Goal: Task Accomplishment & Management: Manage account settings

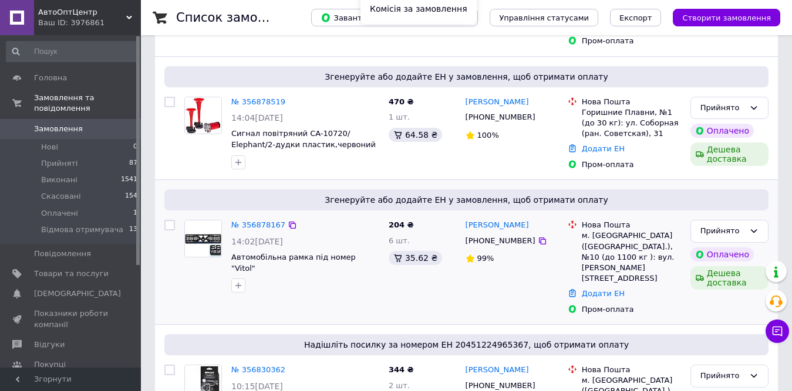
scroll to position [235, 0]
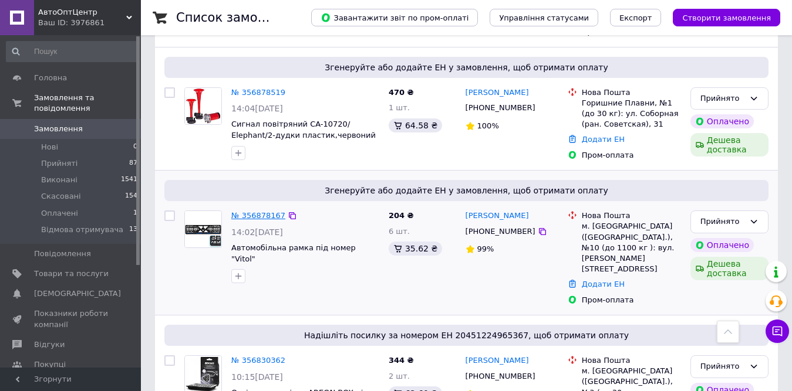
click at [261, 211] on link "№ 356878167" at bounding box center [258, 215] width 54 height 9
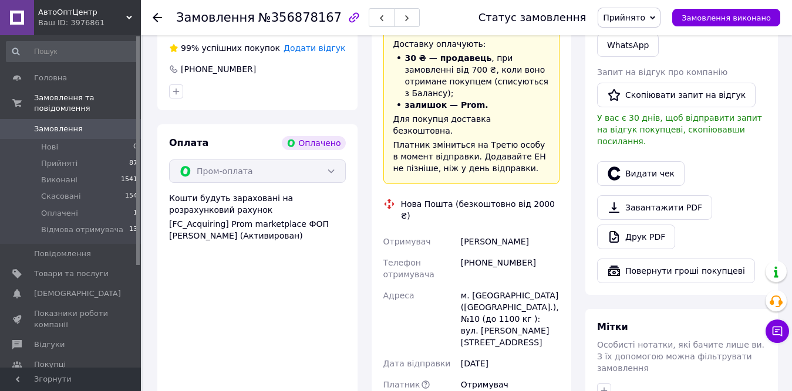
scroll to position [704, 0]
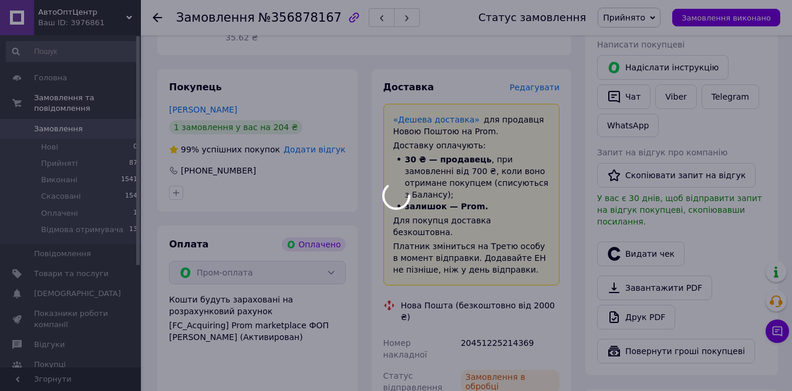
scroll to position [528, 0]
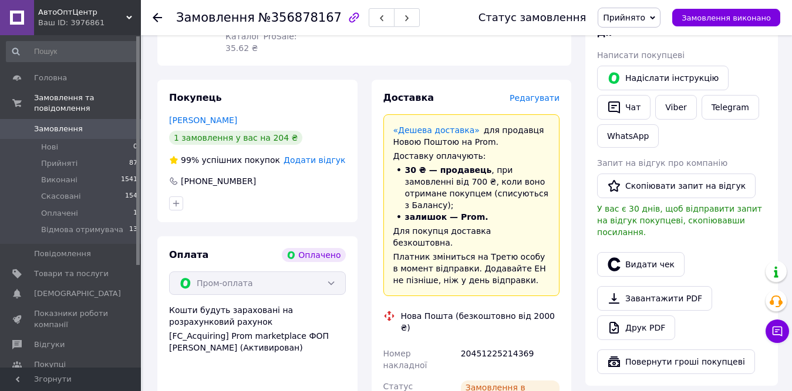
click at [494, 343] on div "20451225214369" at bounding box center [509, 359] width 103 height 33
copy div "20451225214369"
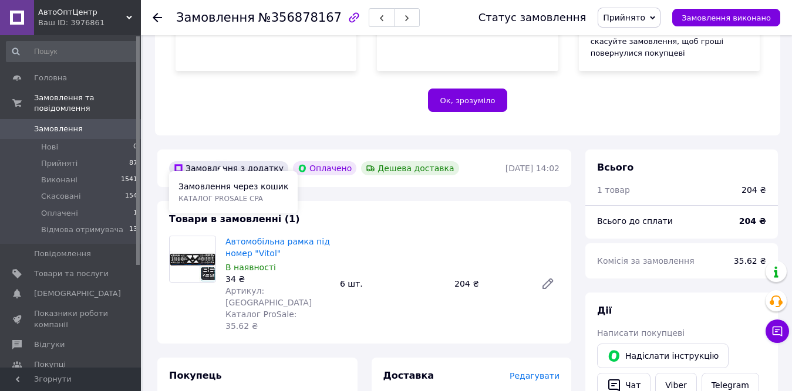
scroll to position [235, 0]
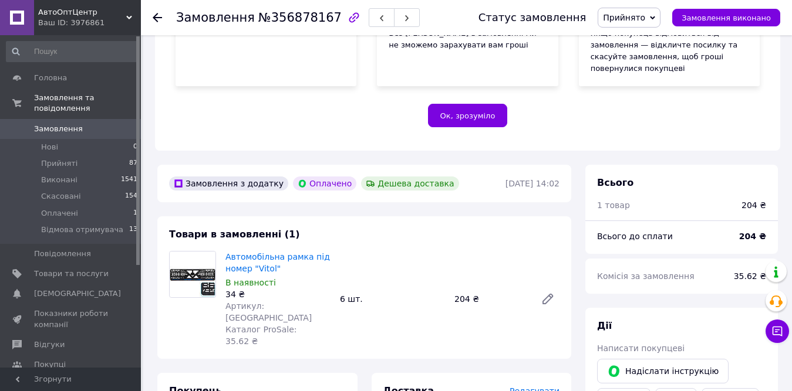
click at [151, 17] on div "Замовлення №356878167 Статус замовлення Прийнято Виконано Скасовано Оплачено Ві…" at bounding box center [466, 17] width 651 height 35
click at [153, 16] on icon at bounding box center [157, 17] width 9 height 9
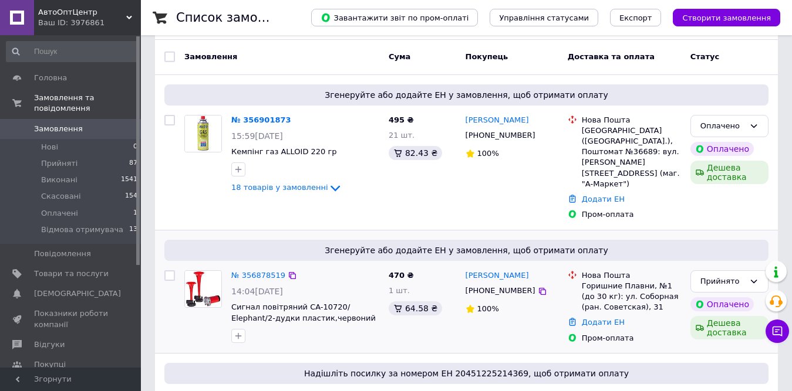
scroll to position [59, 0]
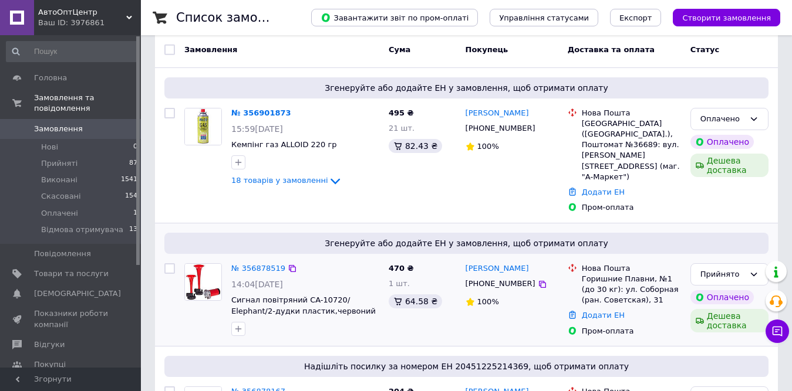
click at [258, 262] on div "№ 356878519" at bounding box center [258, 268] width 56 height 13
click at [258, 264] on link "№ 356878519" at bounding box center [258, 268] width 54 height 9
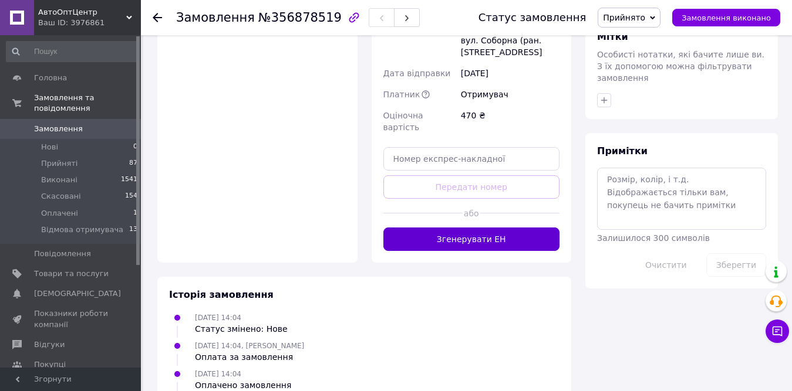
click at [479, 228] on button "Згенерувати ЕН" at bounding box center [471, 239] width 177 height 23
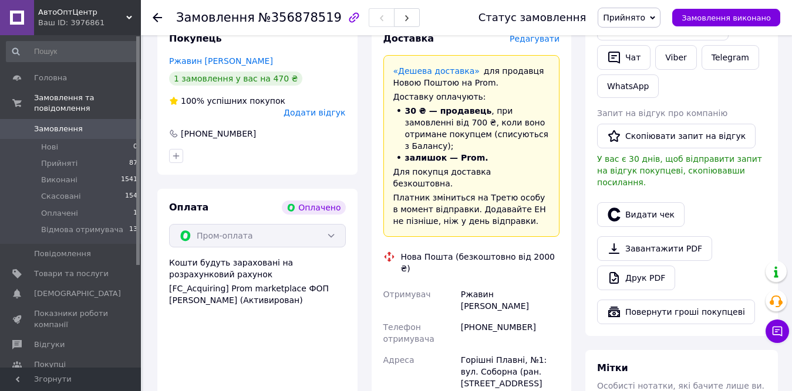
scroll to position [579, 0]
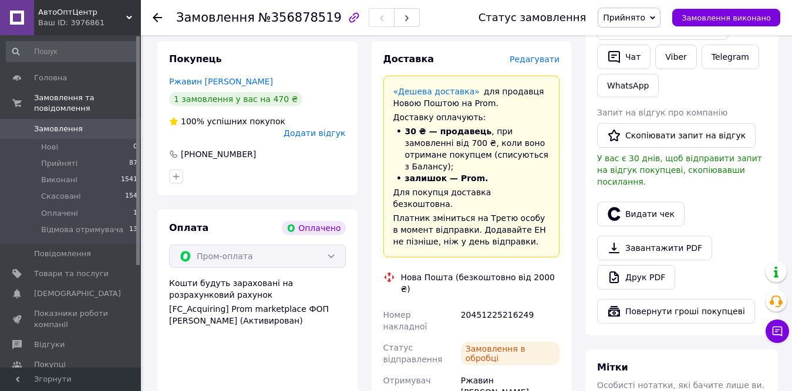
click at [508, 305] on div "20451225216249" at bounding box center [509, 321] width 103 height 33
copy div "20451225216249"
click at [157, 15] on icon at bounding box center [157, 17] width 9 height 9
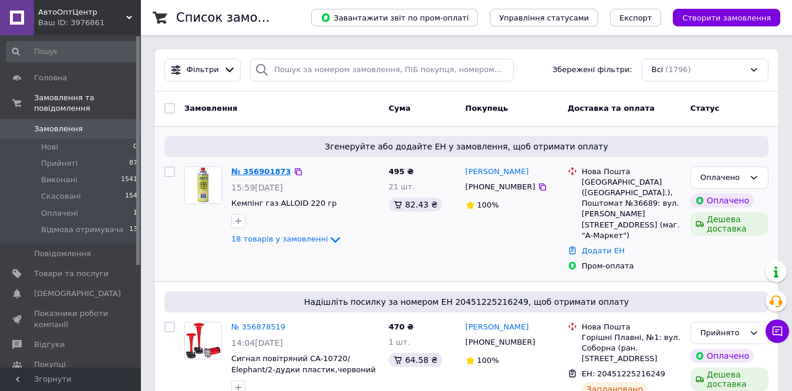
click at [262, 167] on link "№ 356901873" at bounding box center [261, 171] width 60 height 9
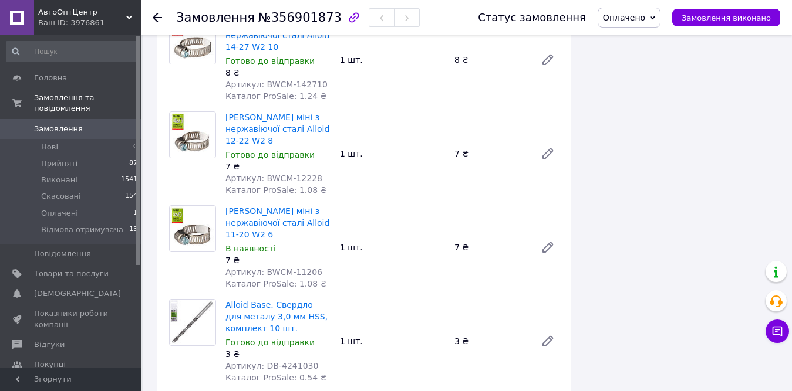
scroll to position [1526, 0]
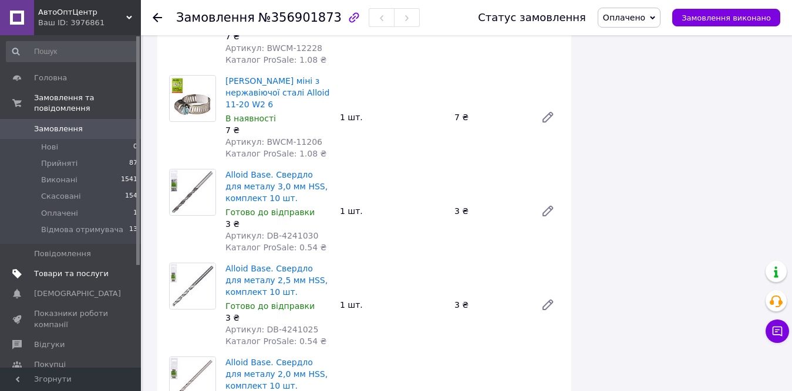
click at [46, 269] on span "Товари та послуги" at bounding box center [71, 274] width 75 height 11
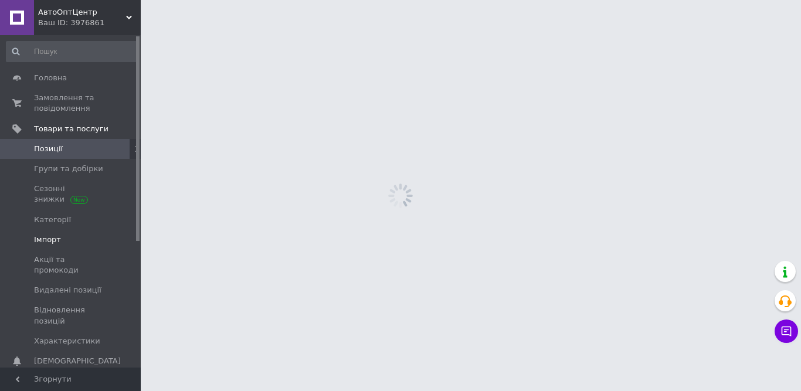
click at [48, 240] on span "Імпорт" at bounding box center [47, 240] width 27 height 11
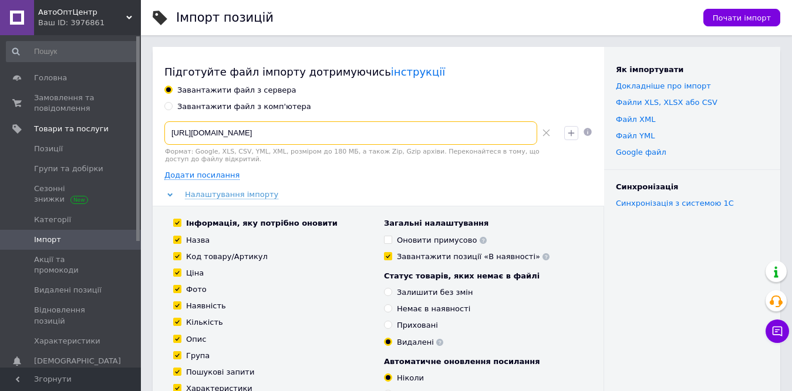
click at [502, 141] on input "[URL][DOMAIN_NAME]" at bounding box center [350, 132] width 373 height 23
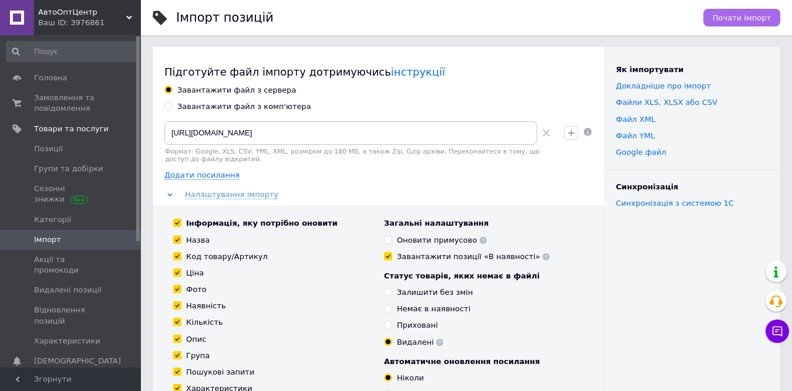
click at [757, 19] on span "Почати імпорт" at bounding box center [741, 17] width 58 height 9
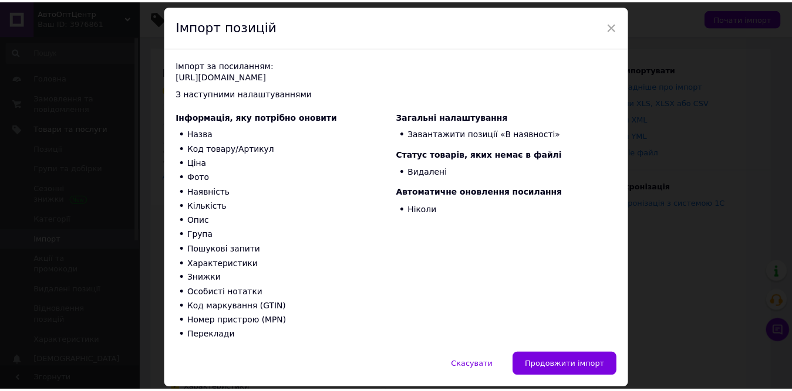
scroll to position [75, 0]
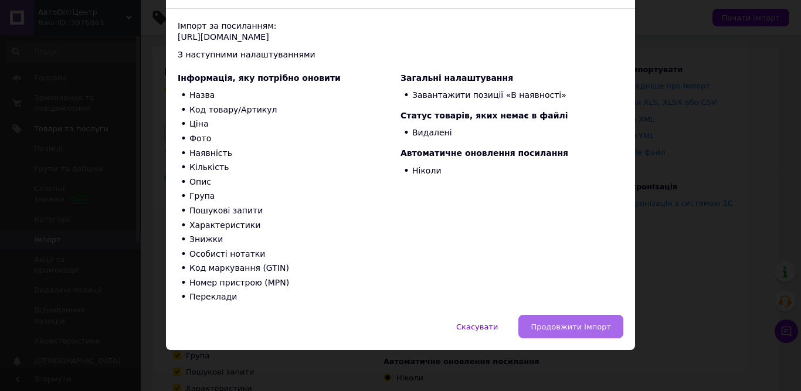
click at [593, 328] on span "Продовжити імпорт" at bounding box center [571, 327] width 80 height 9
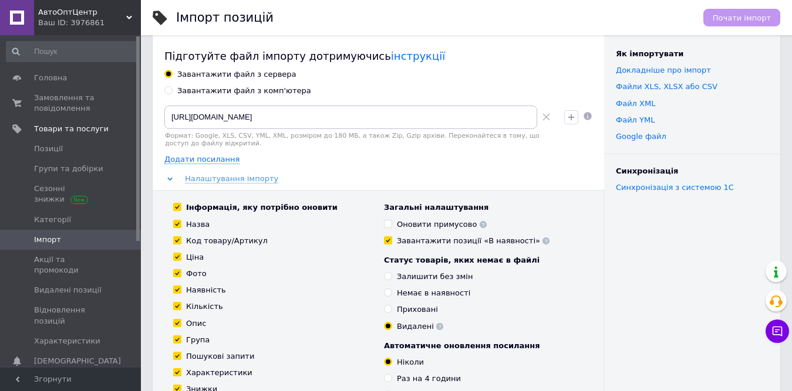
scroll to position [0, 0]
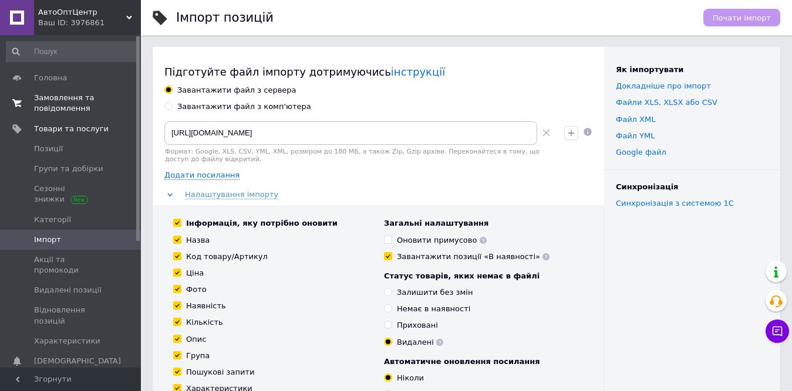
click at [77, 108] on span "Замовлення та повідомлення" at bounding box center [71, 103] width 75 height 21
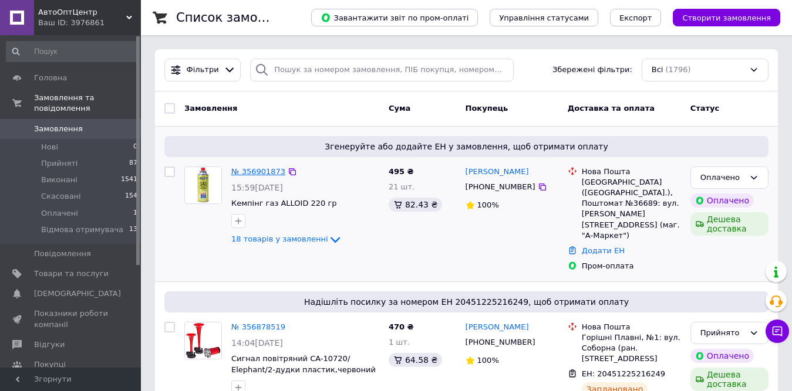
click at [241, 172] on link "№ 356901873" at bounding box center [258, 171] width 54 height 9
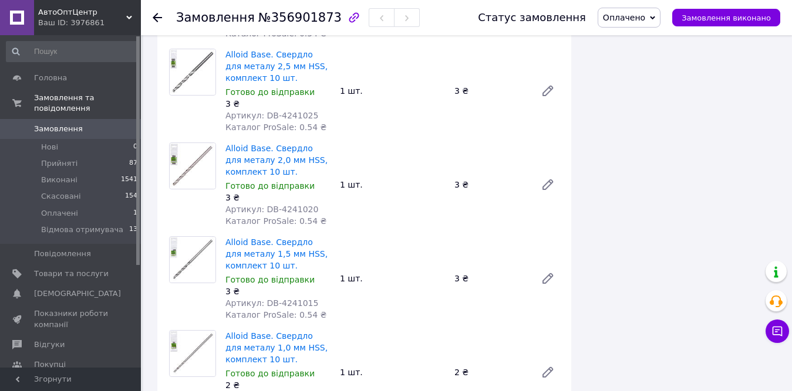
scroll to position [1760, 0]
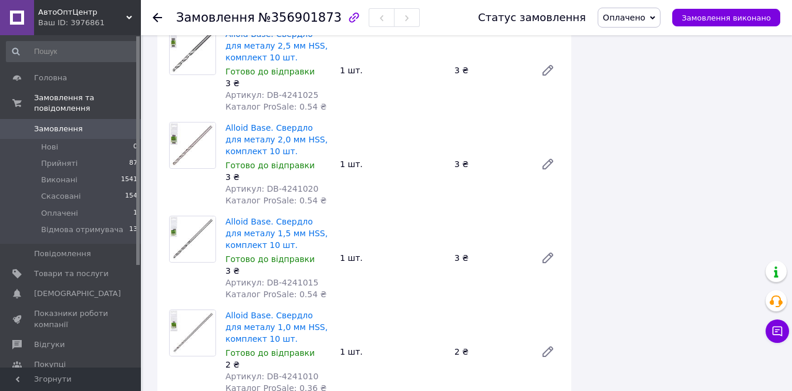
click at [263, 372] on span "Артикул: DB-4241010" at bounding box center [271, 376] width 93 height 9
drag, startPoint x: 261, startPoint y: 214, endPoint x: 323, endPoint y: 217, distance: 62.9
click at [323, 371] on div "Артикул: DB-4241010" at bounding box center [277, 377] width 105 height 12
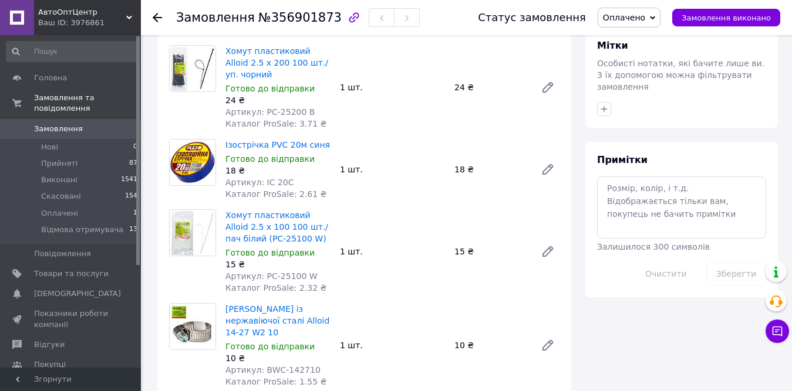
scroll to position [763, 0]
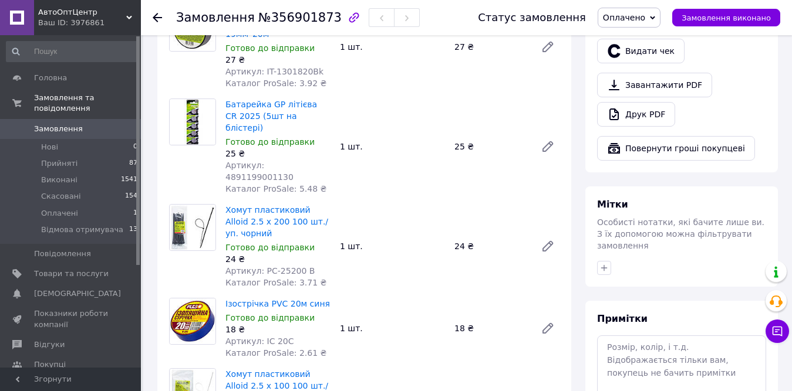
drag, startPoint x: 261, startPoint y: 330, endPoint x: 287, endPoint y: 333, distance: 26.6
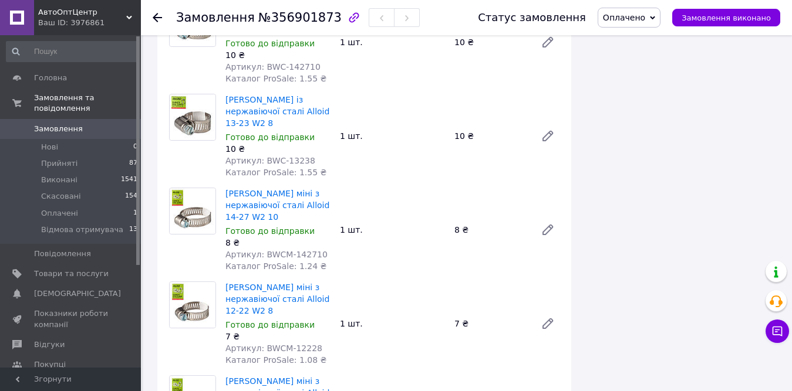
scroll to position [1291, 0]
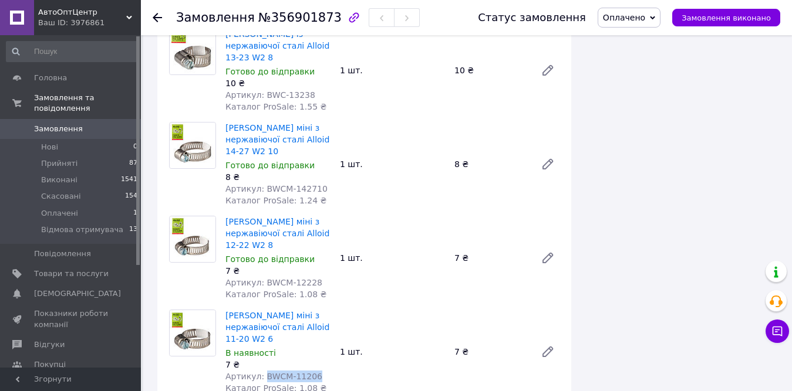
drag, startPoint x: 260, startPoint y: 212, endPoint x: 314, endPoint y: 216, distance: 54.7
click at [314, 371] on div "Артикул: BWCM-11206" at bounding box center [277, 377] width 105 height 12
copy span "BWCM-11206"
drag, startPoint x: 258, startPoint y: 130, endPoint x: 314, endPoint y: 129, distance: 56.3
click at [314, 277] on div "Артикул: BWCM-12228" at bounding box center [277, 283] width 105 height 12
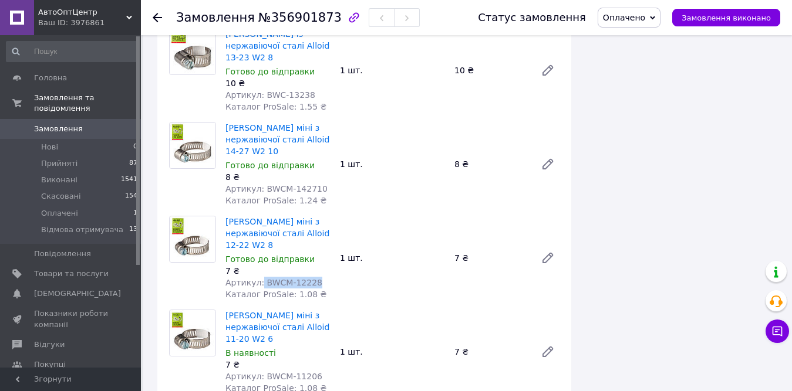
click at [320, 277] on div "Артикул: BWCM-12228" at bounding box center [277, 283] width 105 height 12
drag, startPoint x: 259, startPoint y: 130, endPoint x: 316, endPoint y: 132, distance: 57.0
click at [316, 277] on div "Артикул: BWCM-12228" at bounding box center [277, 283] width 105 height 12
copy span "BWCM-12228"
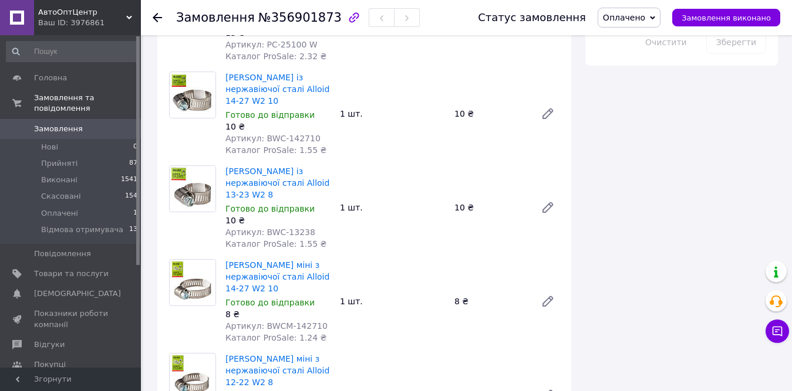
scroll to position [1115, 0]
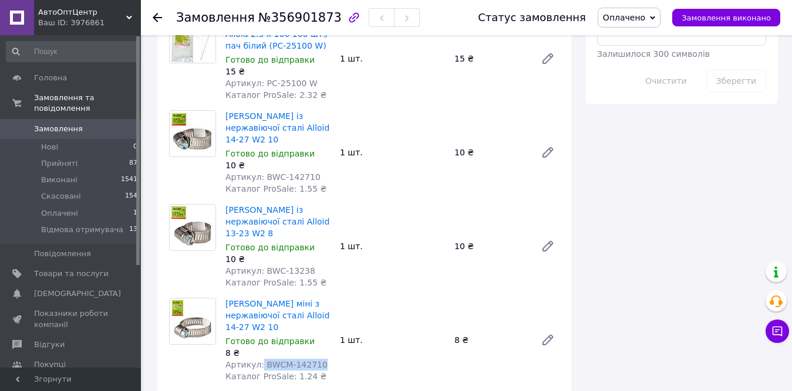
drag, startPoint x: 258, startPoint y: 226, endPoint x: 331, endPoint y: 229, distance: 72.8
click at [331, 296] on div "Хомут міні з нержавіючої сталі Alloid 14-27 W2 10 Готово до відправки 8 ₴ Артик…" at bounding box center [278, 340] width 114 height 89
drag, startPoint x: 261, startPoint y: 222, endPoint x: 320, endPoint y: 225, distance: 58.7
click at [320, 359] on div "Артикул: BWCM-142710" at bounding box center [277, 365] width 105 height 12
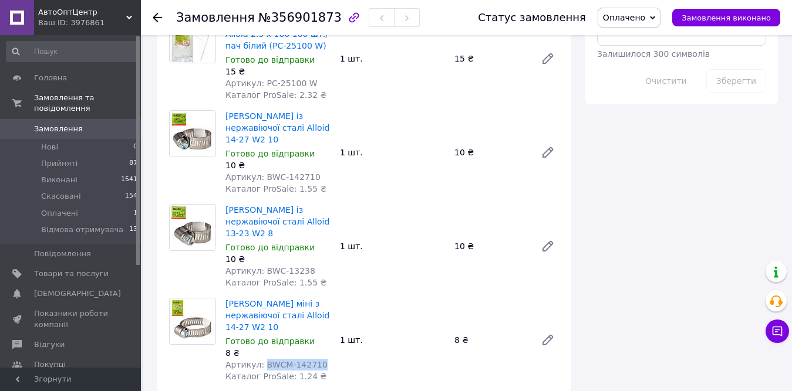
copy span "BWCM-142710"
drag, startPoint x: 258, startPoint y: 140, endPoint x: 330, endPoint y: 142, distance: 71.6
click at [330, 265] on div "Артикул: BWC-13238" at bounding box center [277, 271] width 105 height 12
drag, startPoint x: 260, startPoint y: 140, endPoint x: 311, endPoint y: 141, distance: 51.1
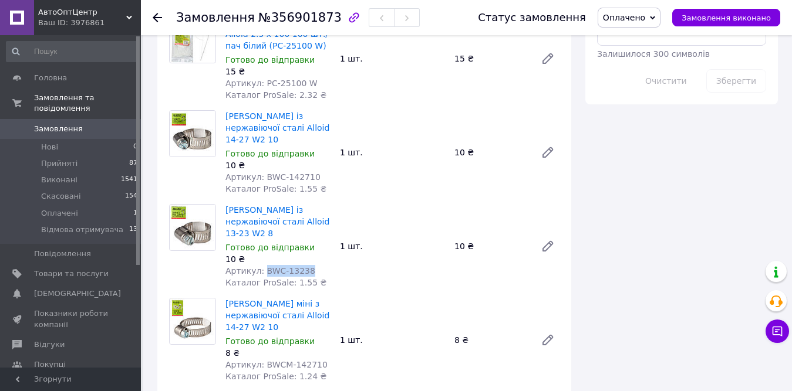
click at [311, 265] on div "Артикул: BWC-13238" at bounding box center [277, 271] width 105 height 12
copy span "BWC-13238"
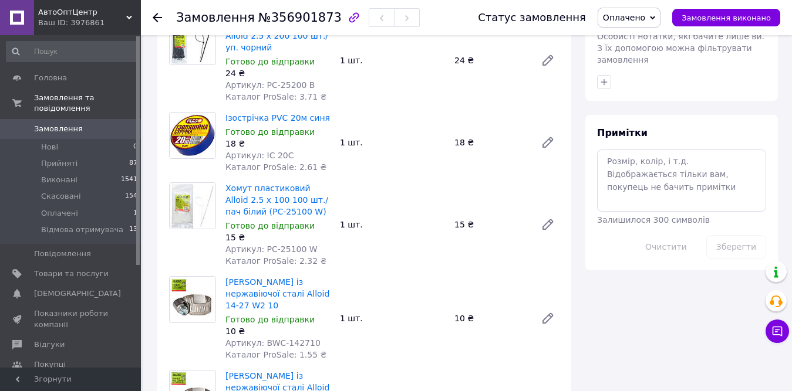
scroll to position [939, 0]
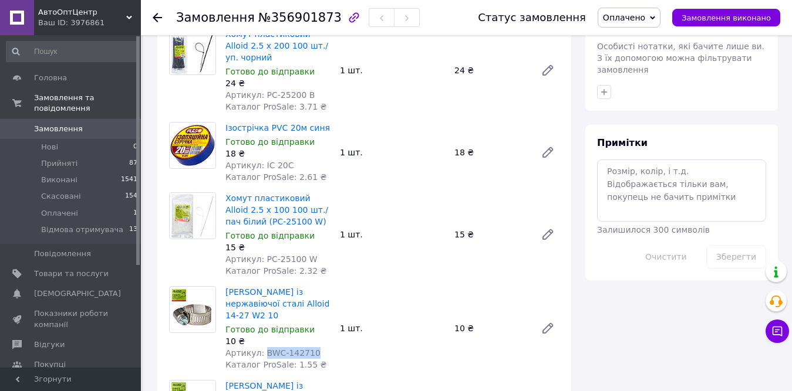
drag, startPoint x: 261, startPoint y: 235, endPoint x: 308, endPoint y: 235, distance: 46.9
click at [308, 347] on div "Артикул: BWC-142710" at bounding box center [277, 353] width 105 height 12
copy span "BWC-142710"
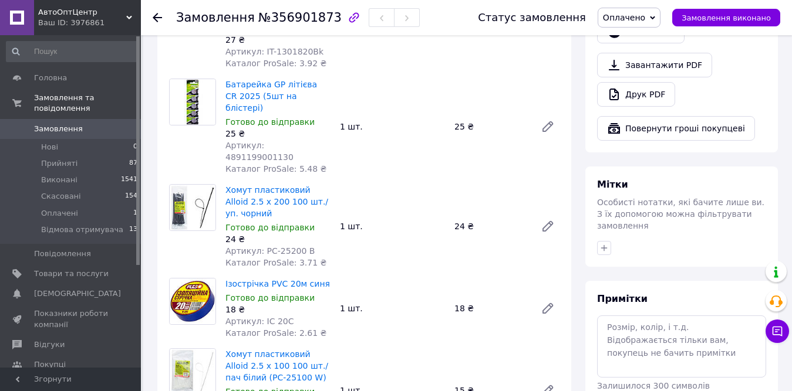
scroll to position [763, 0]
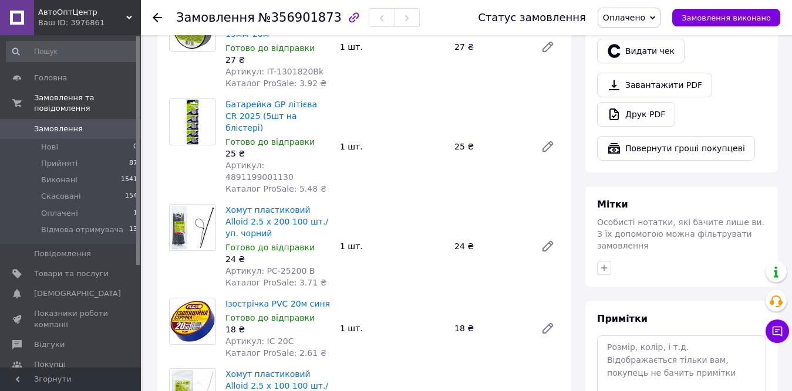
drag, startPoint x: 261, startPoint y: 328, endPoint x: 309, endPoint y: 329, distance: 47.5
copy span "PC-25100 W"
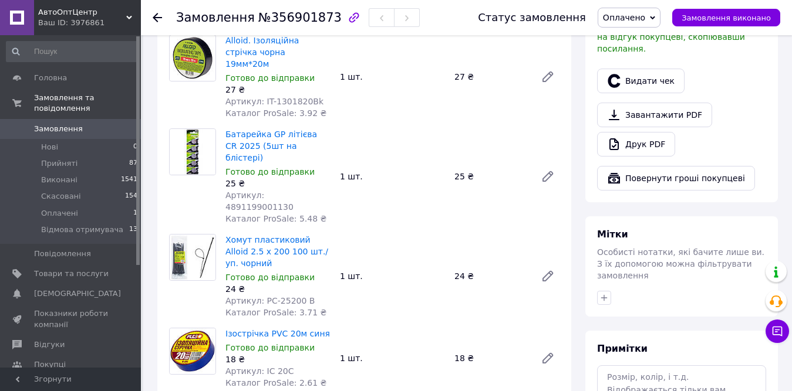
scroll to position [704, 0]
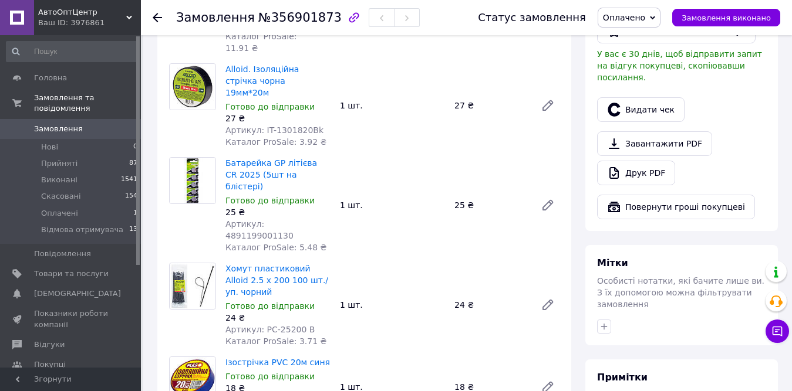
drag, startPoint x: 259, startPoint y: 294, endPoint x: 292, endPoint y: 294, distance: 32.9
copy span "ІС 20С"
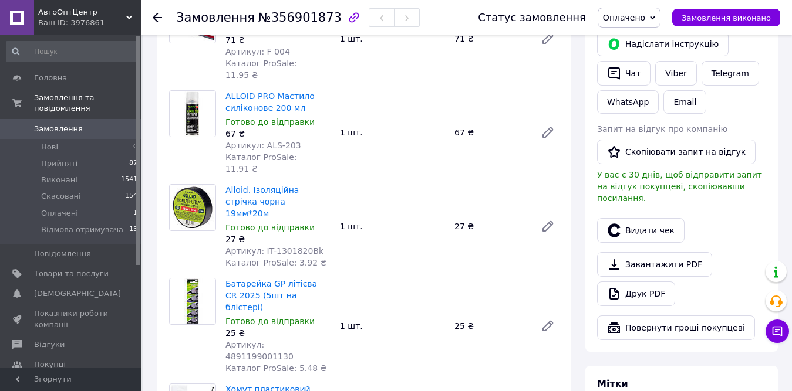
scroll to position [587, 0]
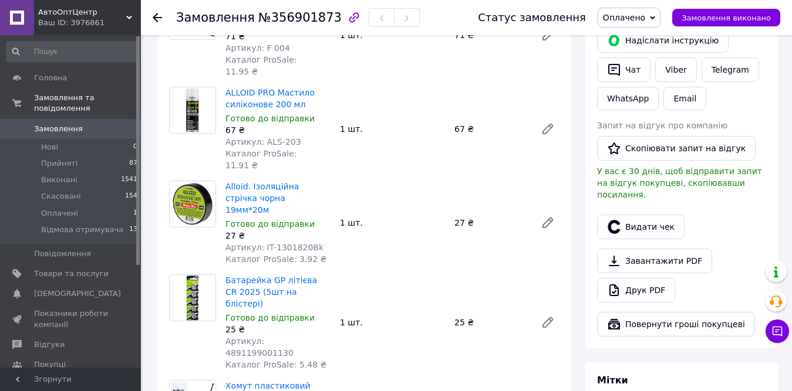
drag, startPoint x: 261, startPoint y: 340, endPoint x: 317, endPoint y: 341, distance: 55.8
copy span "PC-25200 B"
drag, startPoint x: 261, startPoint y: 247, endPoint x: 328, endPoint y: 249, distance: 67.5
click at [328, 336] on div "Артикул: 4891199001130" at bounding box center [277, 347] width 105 height 23
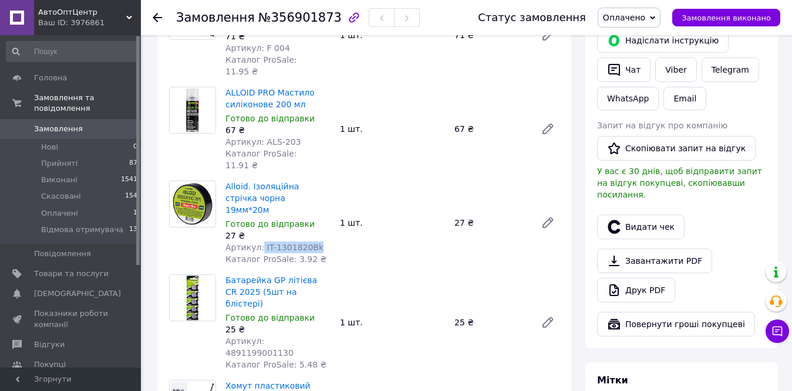
drag, startPoint x: 258, startPoint y: 162, endPoint x: 326, endPoint y: 165, distance: 67.5
click at [323, 242] on div "Артикул: IT-1301820Bk" at bounding box center [277, 248] width 105 height 12
click at [326, 242] on div "Артикул: IT-1301820Bk" at bounding box center [277, 248] width 105 height 12
click at [260, 243] on span "Артикул: IT-1301820Bk" at bounding box center [274, 247] width 98 height 9
click at [263, 243] on span "Артикул: IT-1301820Bk" at bounding box center [274, 247] width 98 height 9
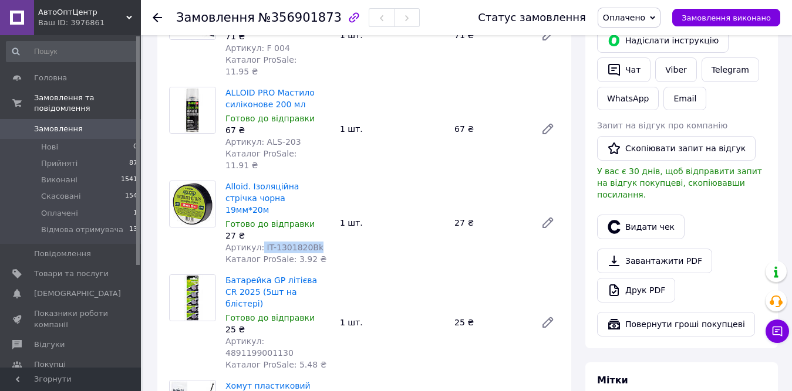
drag, startPoint x: 258, startPoint y: 165, endPoint x: 322, endPoint y: 165, distance: 63.4
click at [322, 242] on div "Артикул: IT-1301820Bk" at bounding box center [277, 248] width 105 height 12
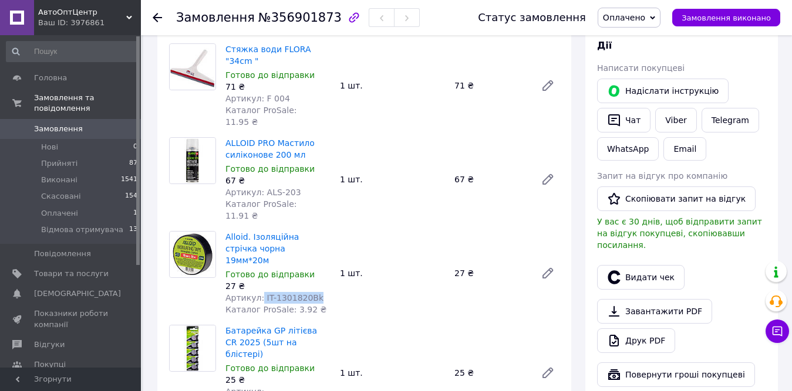
scroll to position [352, 0]
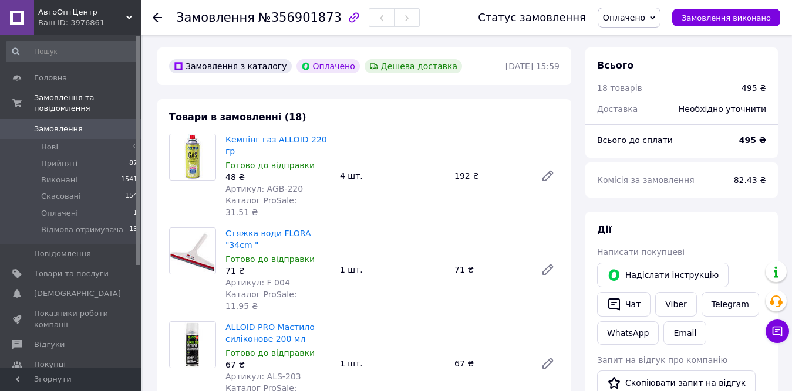
click at [264, 372] on span "Артикул: ALS-203" at bounding box center [263, 376] width 76 height 9
drag, startPoint x: 260, startPoint y: 316, endPoint x: 329, endPoint y: 316, distance: 69.2
click at [329, 371] on div "Артикул: ALS-203" at bounding box center [277, 377] width 105 height 12
drag, startPoint x: 260, startPoint y: 231, endPoint x: 286, endPoint y: 233, distance: 25.9
click at [286, 277] on div "Артикул: F 004" at bounding box center [277, 283] width 105 height 12
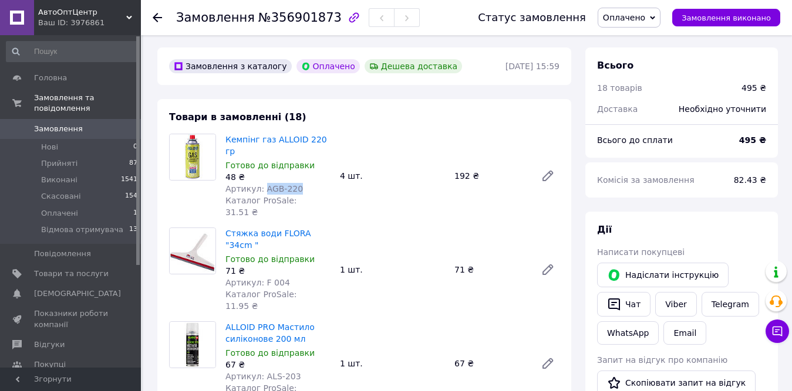
drag, startPoint x: 261, startPoint y: 166, endPoint x: 296, endPoint y: 165, distance: 35.2
click at [296, 183] on div "Артикул: AGB-220" at bounding box center [277, 189] width 105 height 12
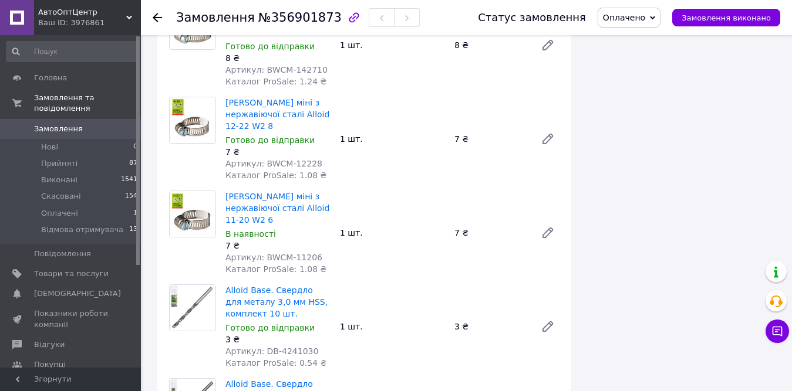
scroll to position [1408, 0]
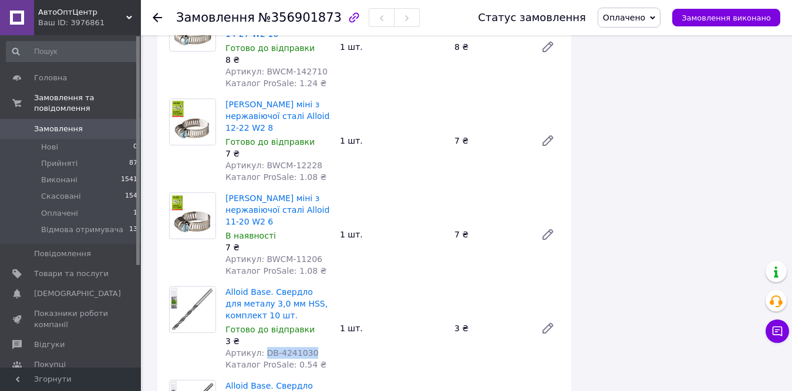
drag, startPoint x: 261, startPoint y: 187, endPoint x: 314, endPoint y: 191, distance: 53.6
click at [314, 347] on div "Артикул: DB-4241030" at bounding box center [277, 353] width 105 height 12
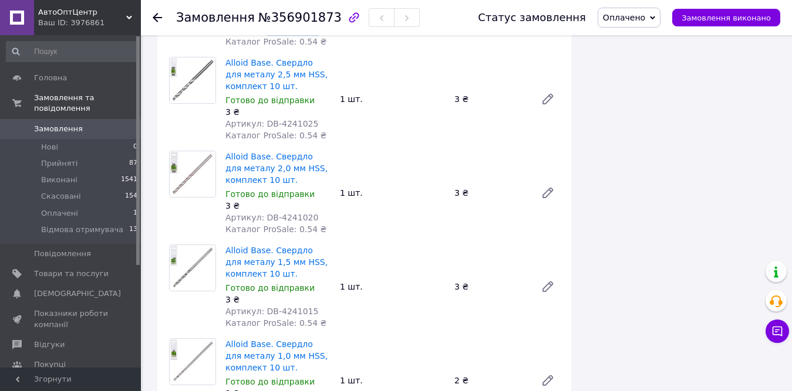
scroll to position [1760, 0]
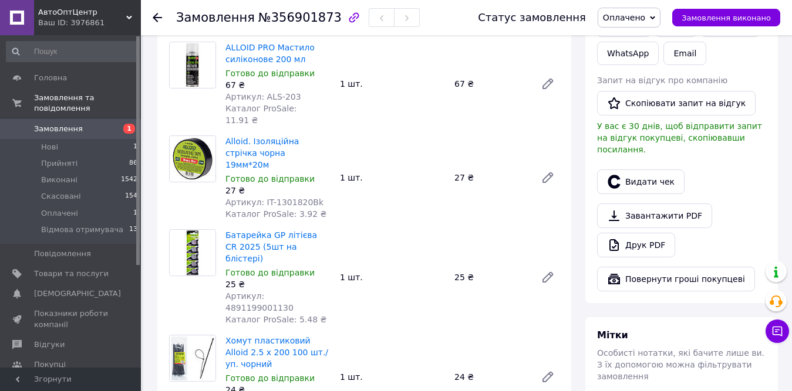
scroll to position [619, 0]
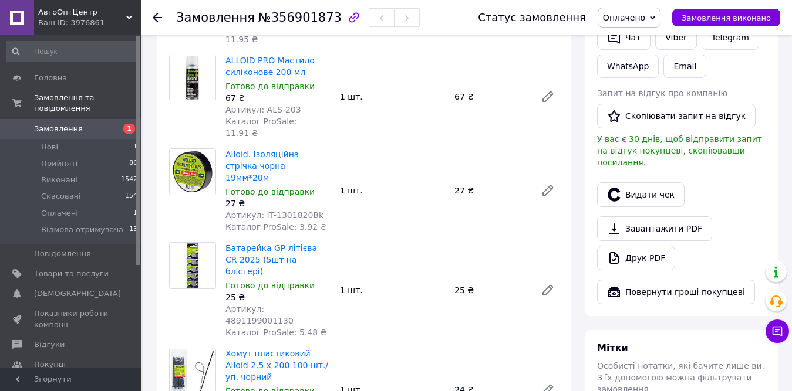
click at [262, 305] on span "Артикул: 4891199001130" at bounding box center [259, 315] width 68 height 21
copy span "4891199001130"
click at [346, 282] on div "1 шт." at bounding box center [392, 290] width 114 height 16
drag, startPoint x: 337, startPoint y: 194, endPoint x: 340, endPoint y: 201, distance: 7.1
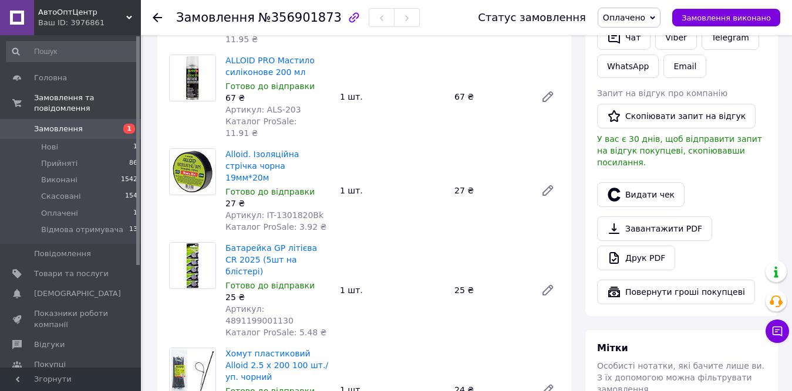
click at [339, 282] on div "1 шт." at bounding box center [392, 290] width 114 height 16
click at [101, 270] on link "Товари та послуги" at bounding box center [72, 274] width 144 height 20
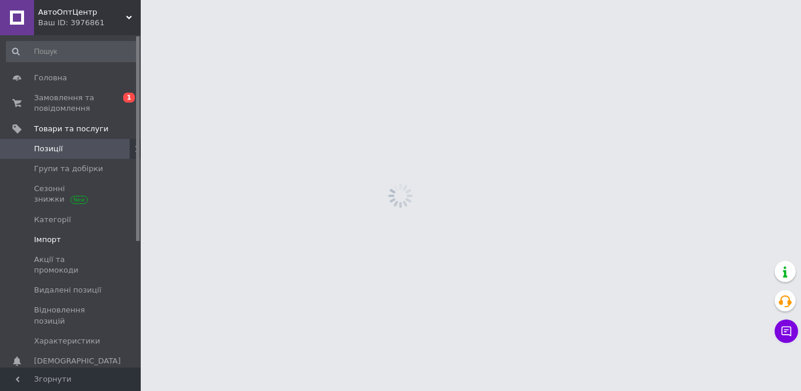
click at [55, 235] on link "Імпорт" at bounding box center [72, 240] width 144 height 20
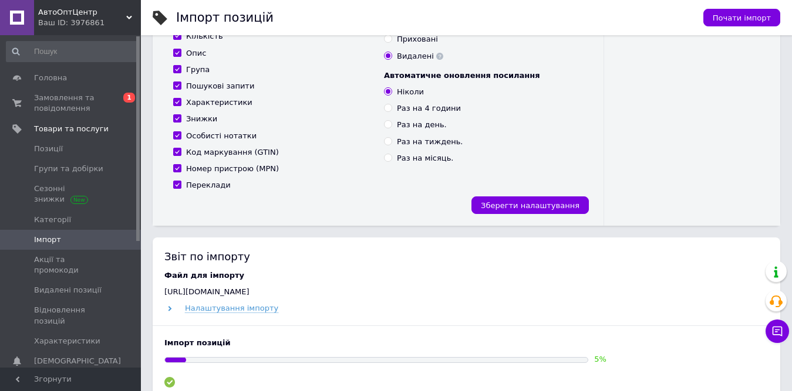
scroll to position [401, 0]
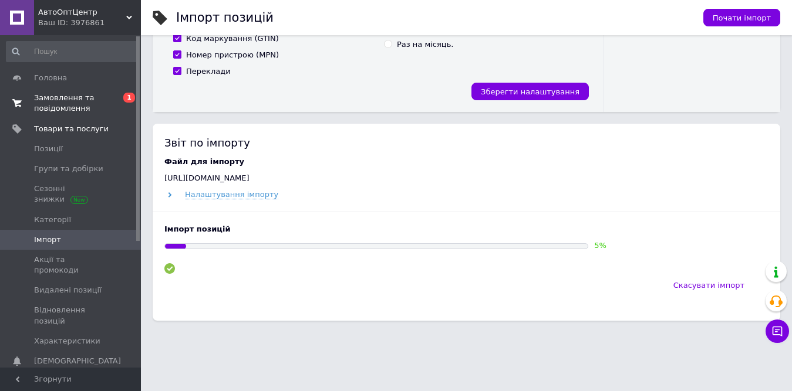
click at [74, 111] on span "Замовлення та повідомлення" at bounding box center [71, 103] width 75 height 21
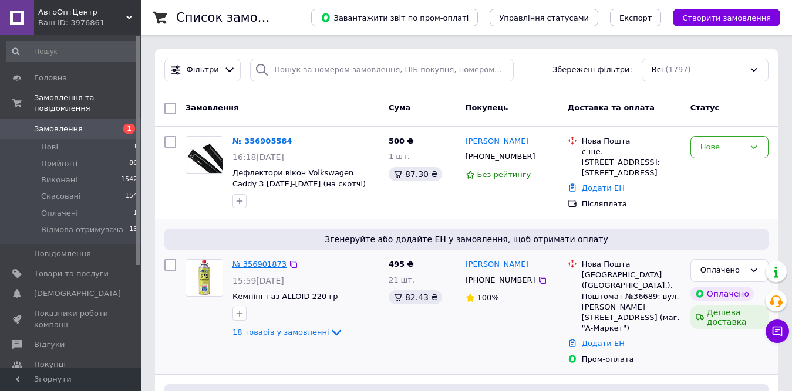
click at [259, 266] on link "№ 356901873" at bounding box center [259, 264] width 54 height 9
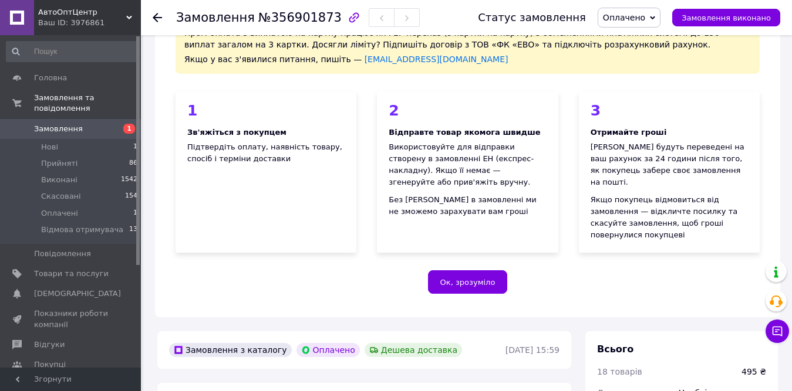
scroll to position [59, 0]
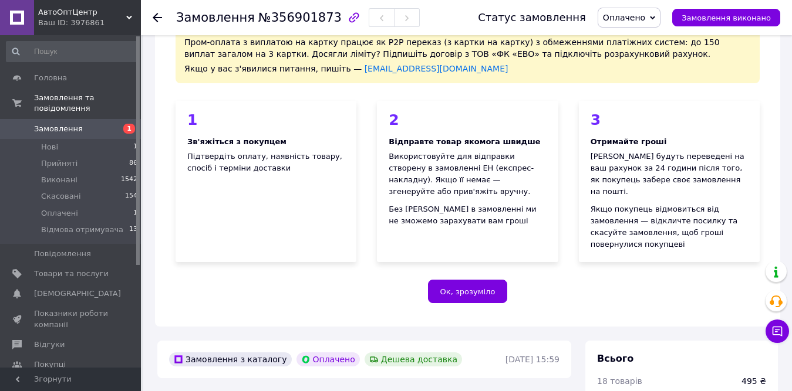
click at [160, 17] on use at bounding box center [157, 17] width 9 height 9
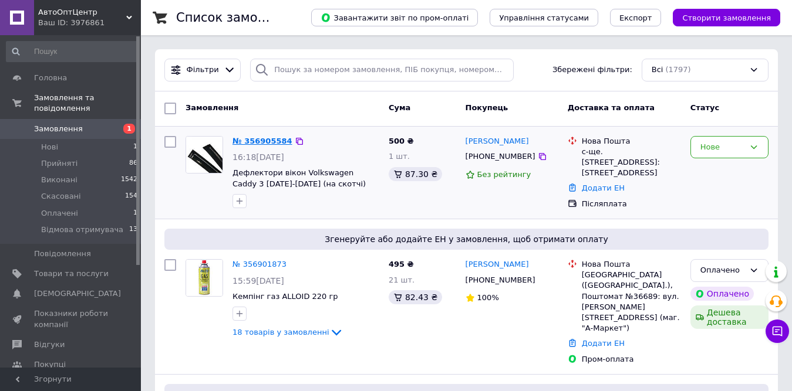
click at [262, 144] on link "№ 356905584" at bounding box center [262, 141] width 60 height 9
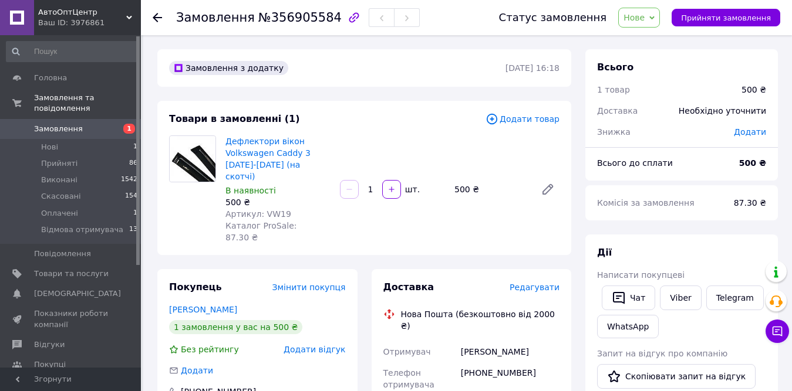
click at [158, 18] on use at bounding box center [157, 17] width 9 height 9
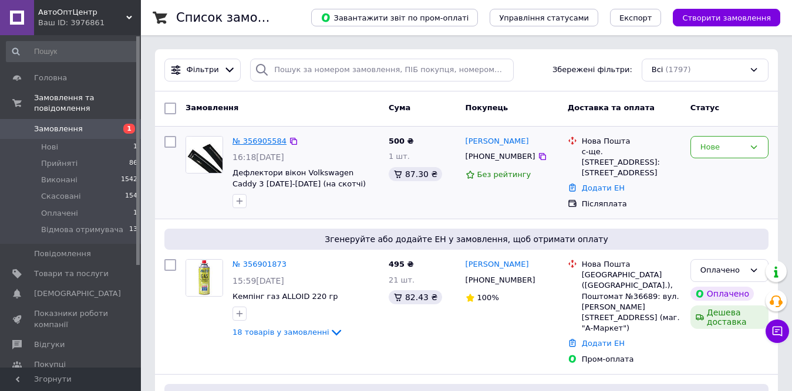
click at [269, 143] on link "№ 356905584" at bounding box center [259, 141] width 54 height 9
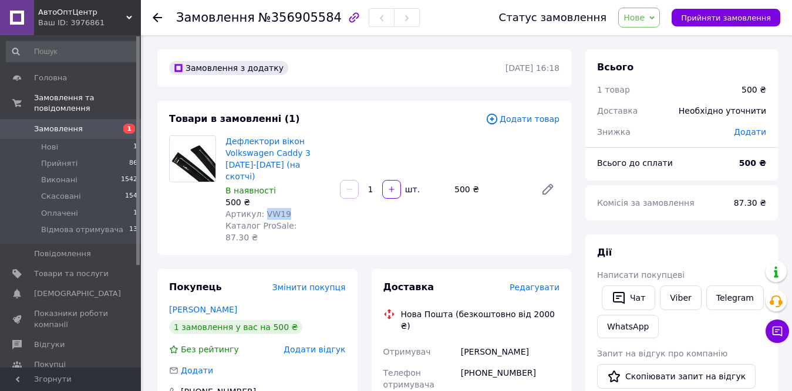
drag, startPoint x: 259, startPoint y: 199, endPoint x: 288, endPoint y: 201, distance: 28.8
click at [288, 208] on div "Артикул: VW19" at bounding box center [277, 214] width 105 height 12
copy span "VW19"
click at [644, 15] on span "Нове" at bounding box center [633, 17] width 21 height 9
click at [658, 42] on li "Прийнято" at bounding box center [665, 41] width 94 height 18
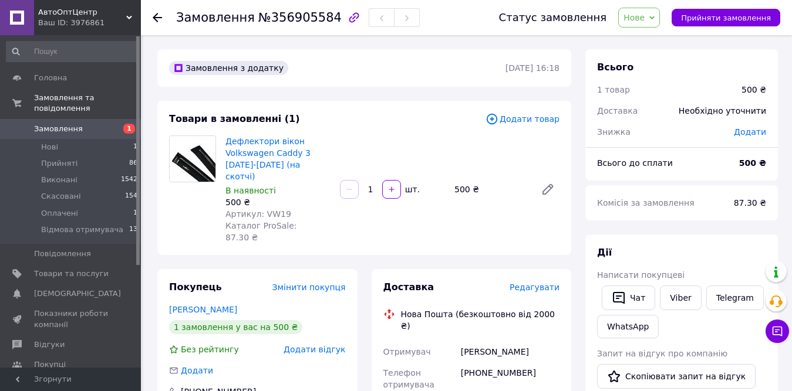
click at [640, 16] on span "Нове" at bounding box center [633, 17] width 21 height 9
click at [655, 39] on li "Прийнято" at bounding box center [665, 41] width 94 height 18
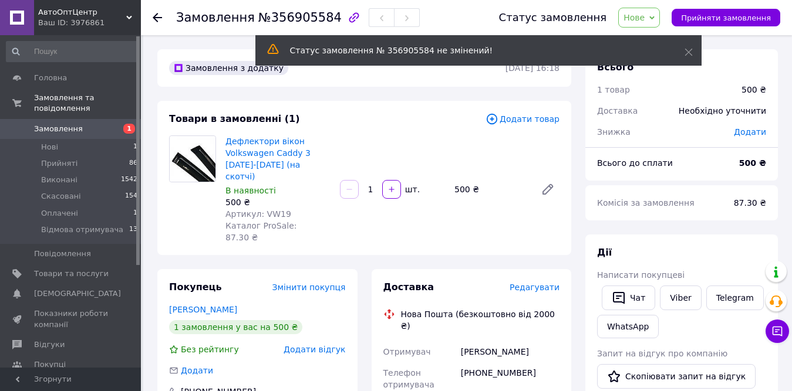
click at [158, 17] on use at bounding box center [157, 17] width 9 height 9
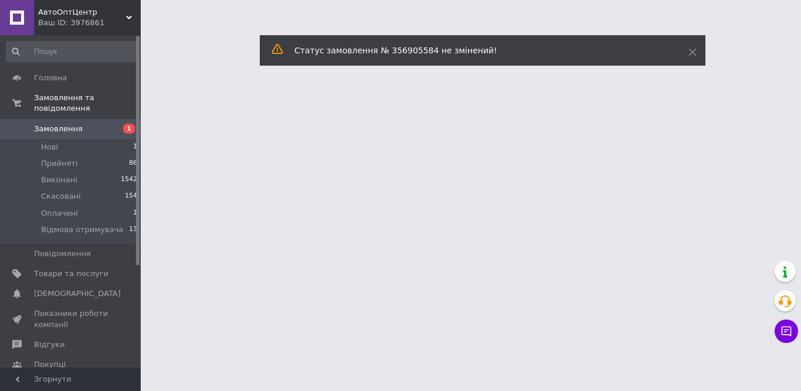
click at [694, 50] on div "Статус замовлення № 356905584 не змінений!" at bounding box center [483, 50] width 446 height 31
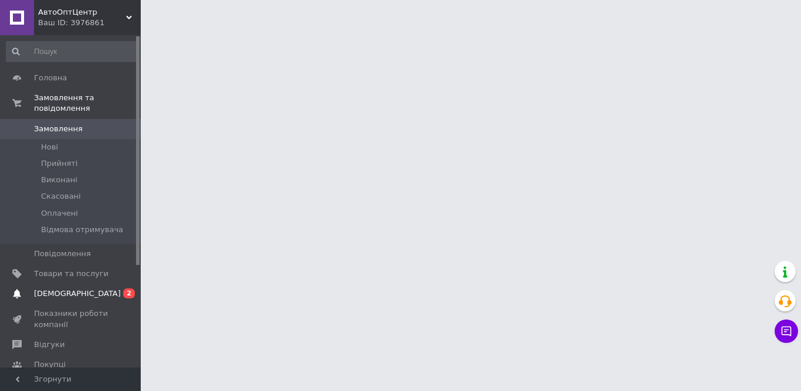
click at [71, 289] on span "[DEMOGRAPHIC_DATA]" at bounding box center [77, 294] width 87 height 11
